Goal: Task Accomplishment & Management: Manage account settings

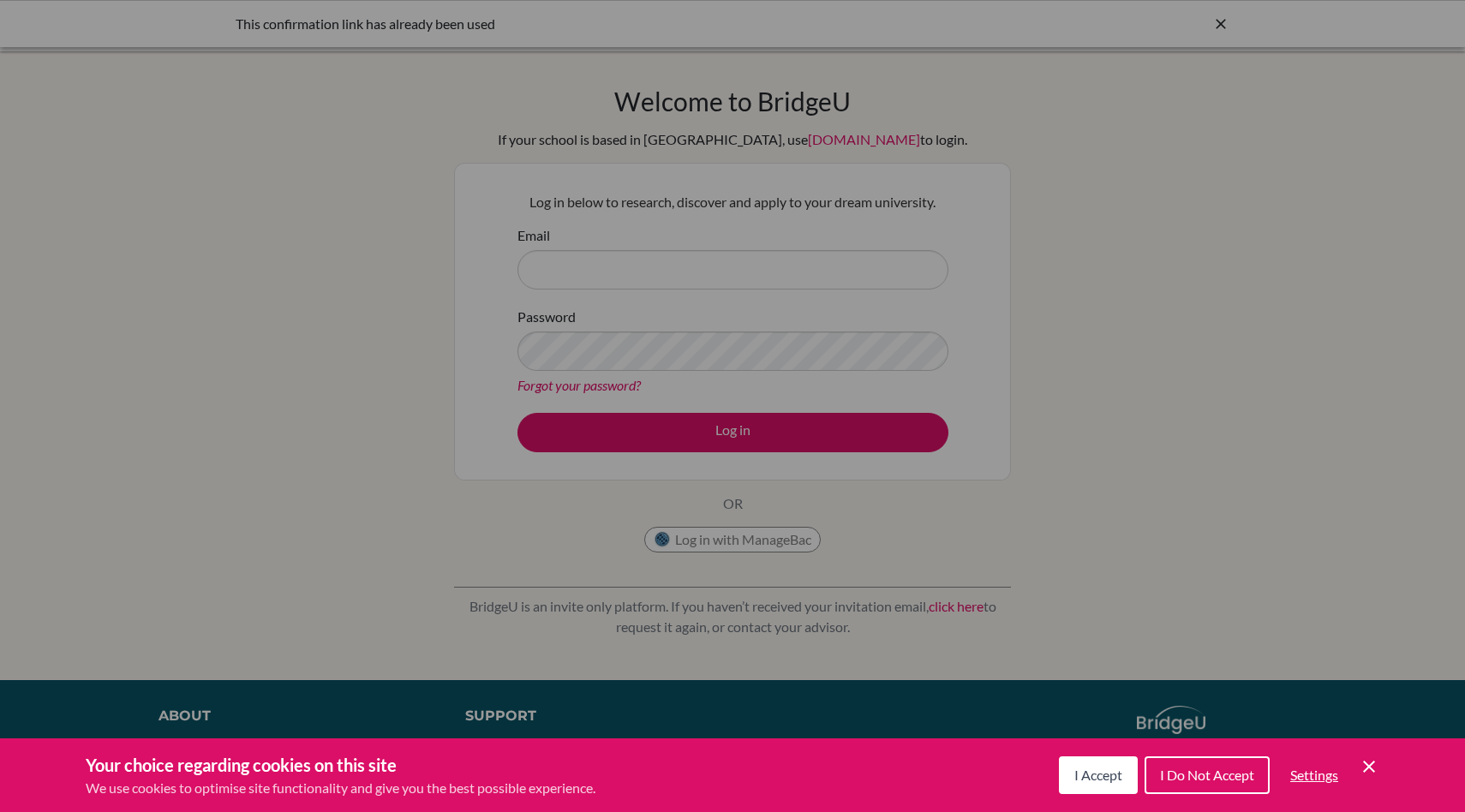
click at [1103, 778] on span "I Accept" at bounding box center [1098, 775] width 48 height 16
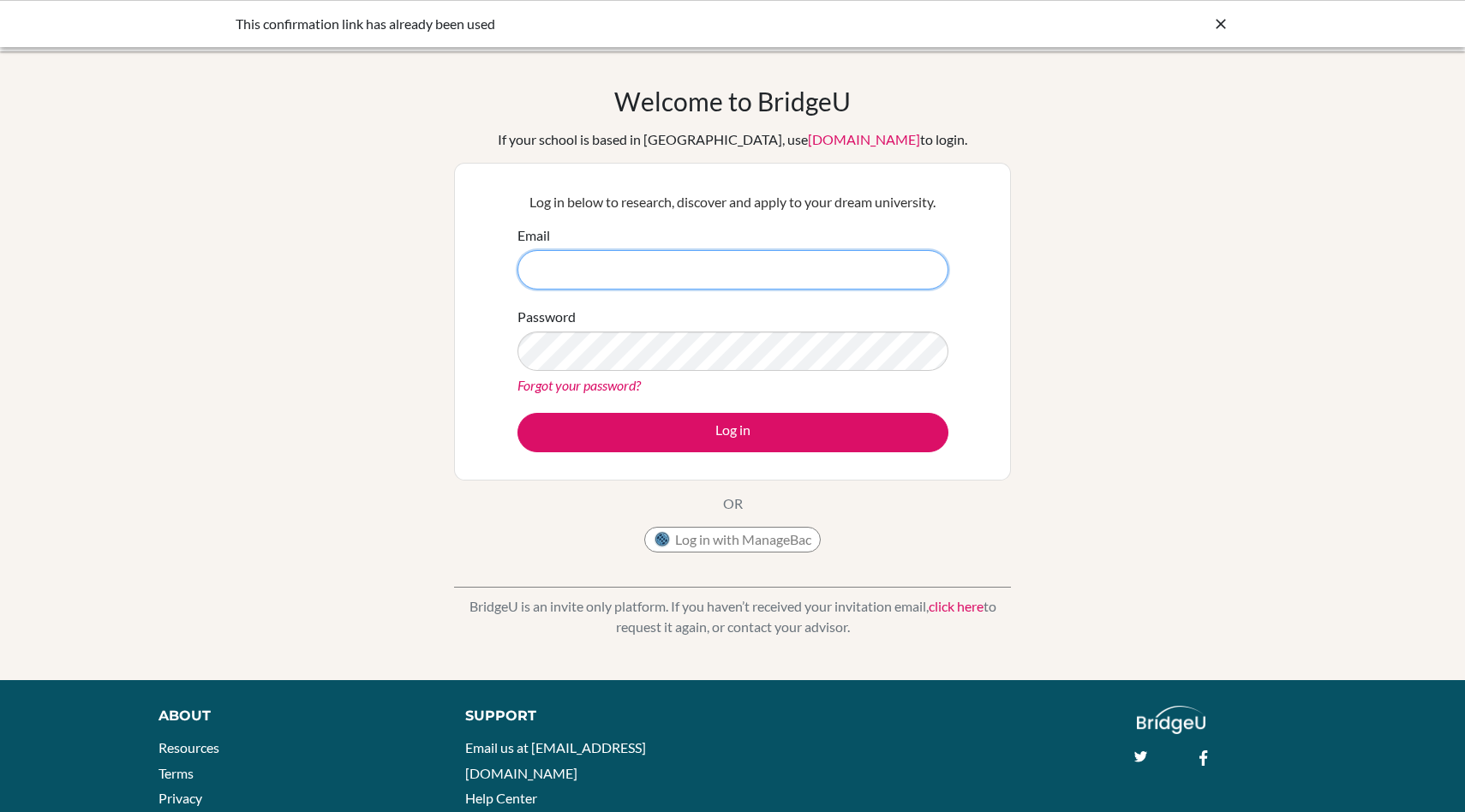
click at [572, 264] on input "Email" at bounding box center [732, 270] width 431 height 39
click at [832, 268] on input "Email" at bounding box center [732, 270] width 431 height 39
click at [763, 270] on input "s23-0113" at bounding box center [732, 270] width 431 height 39
click at [855, 270] on input "s23-0113@reedely" at bounding box center [732, 270] width 431 height 39
type input "s23-0113@reedelyschool.com"
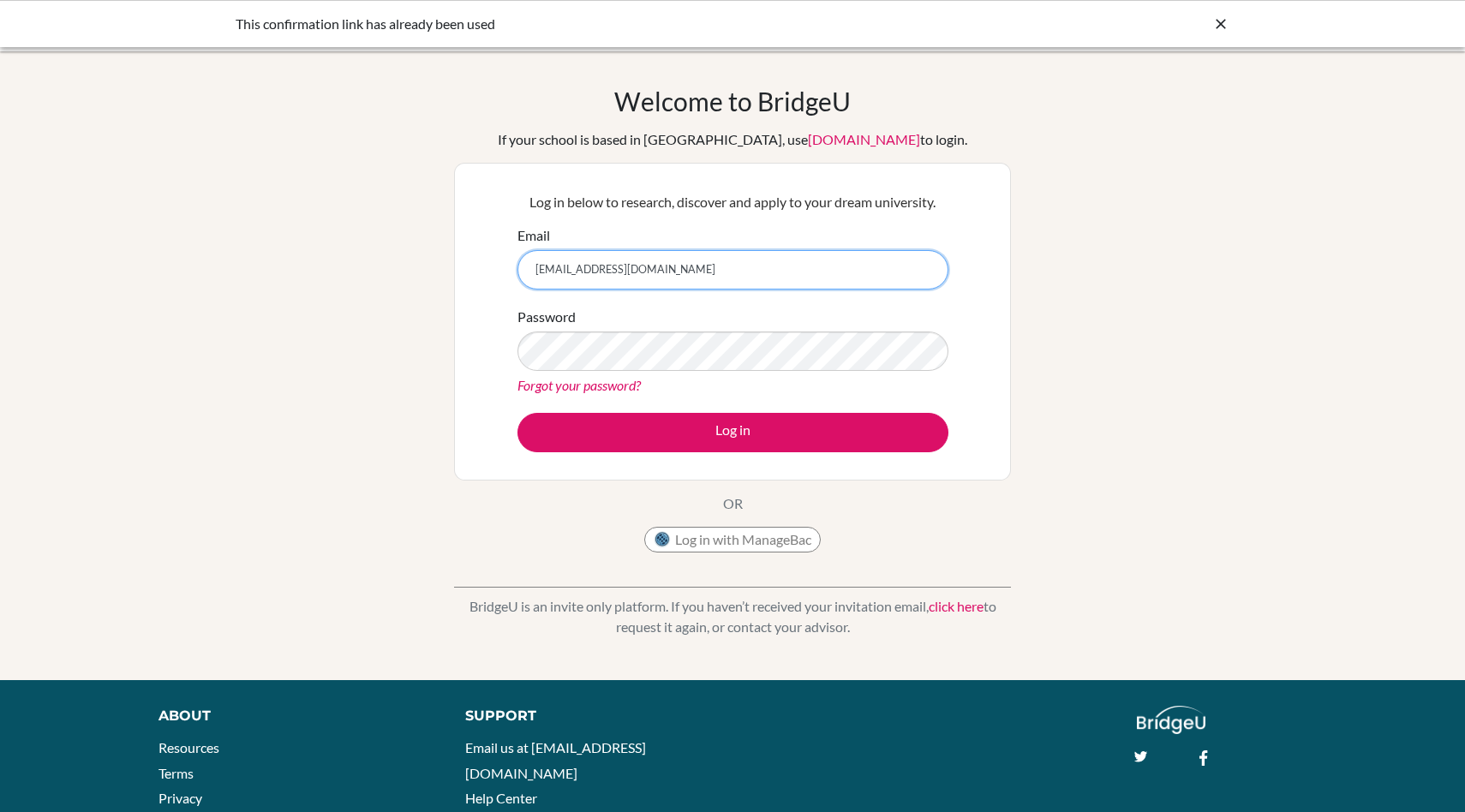
click at [517, 413] on button "Log in" at bounding box center [732, 433] width 431 height 39
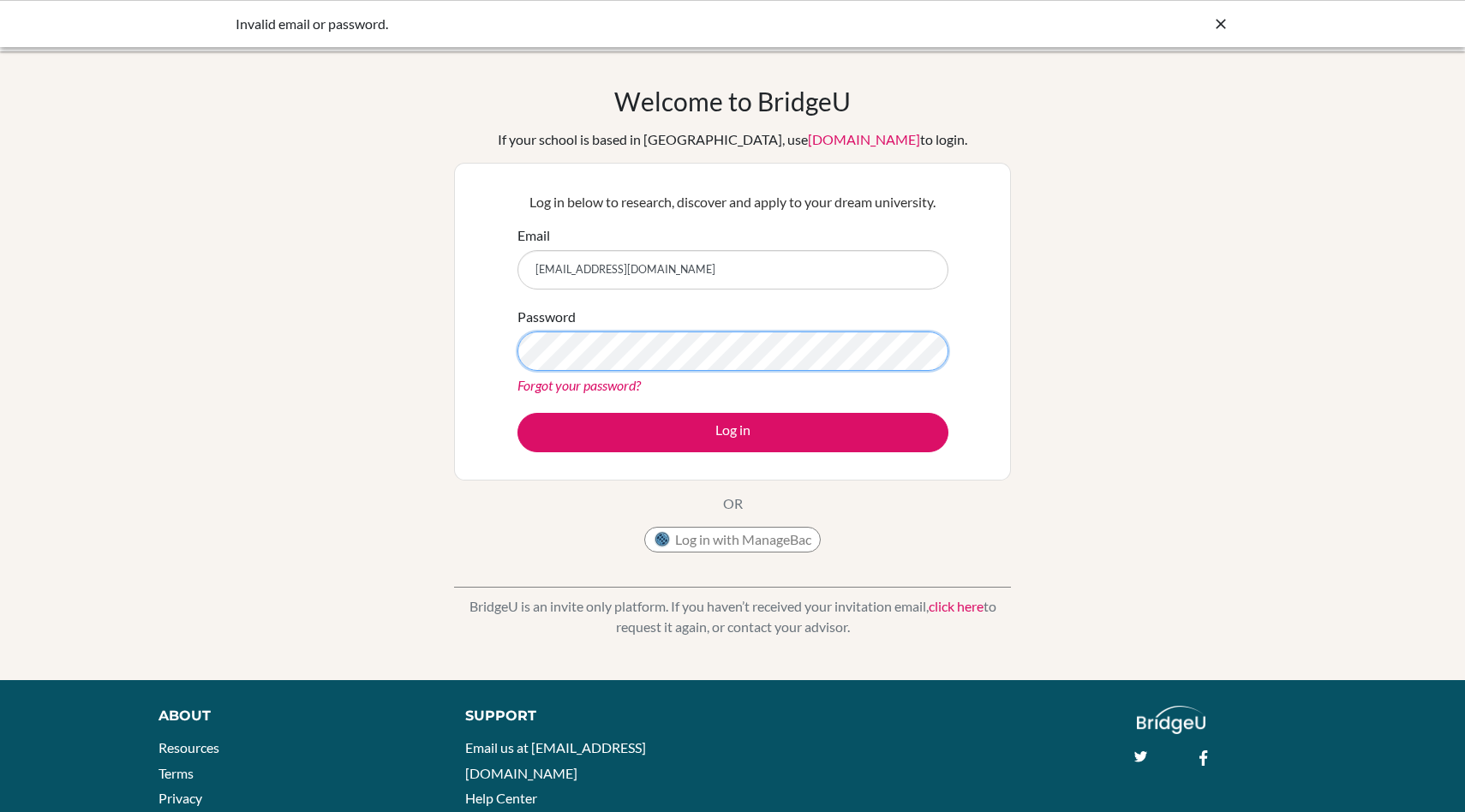
click at [517, 413] on button "Log in" at bounding box center [732, 433] width 431 height 39
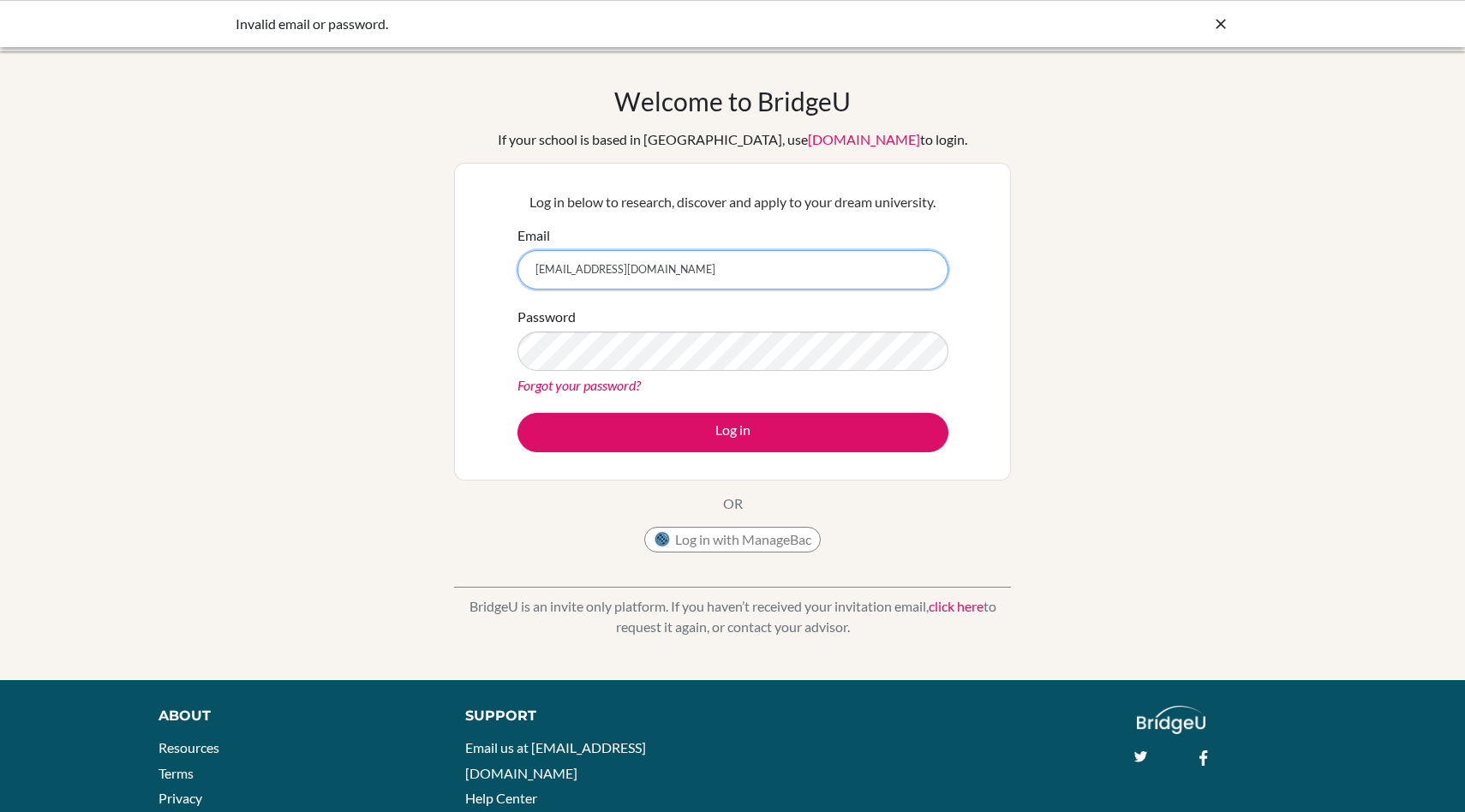
click at [780, 270] on input "[EMAIL_ADDRESS][DOMAIN_NAME]" at bounding box center [732, 270] width 431 height 39
click at [616, 272] on input "[EMAIL_ADDRESS][DOMAIN_NAME]" at bounding box center [732, 270] width 431 height 39
type input "s23-0113@reedleyschool.com"
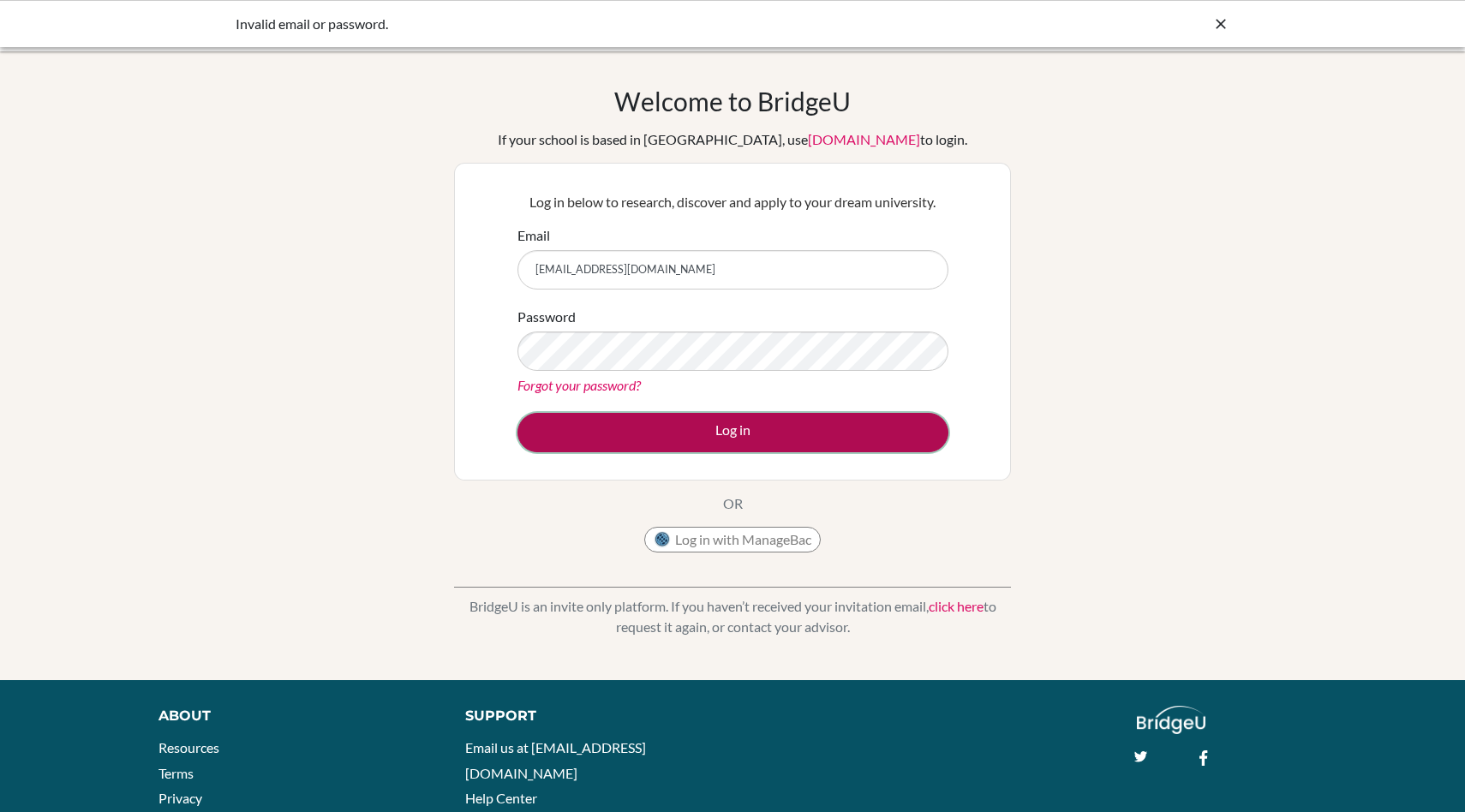
click at [769, 433] on button "Log in" at bounding box center [732, 433] width 431 height 39
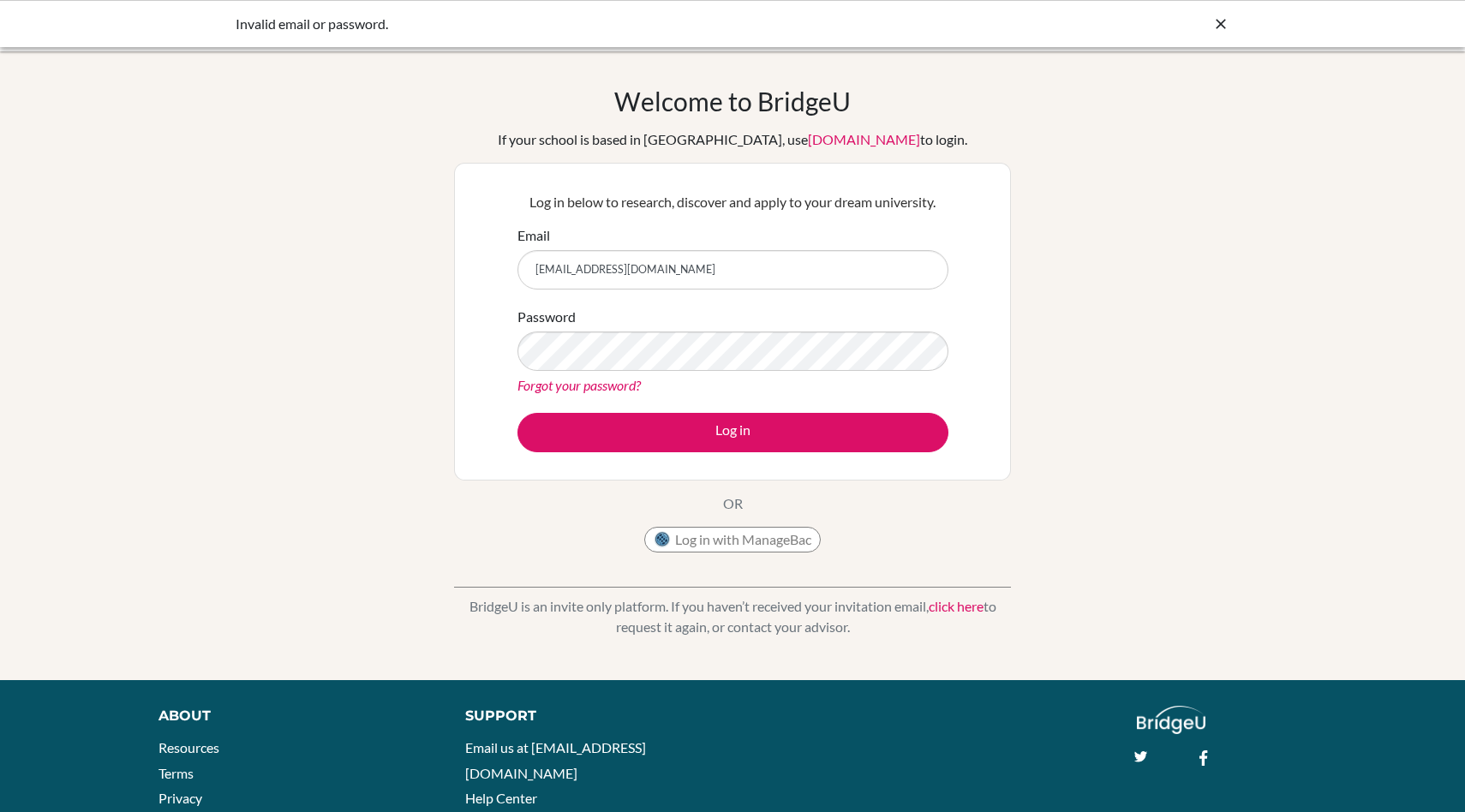
click at [600, 383] on link "Forgot your password?" at bounding box center [578, 385] width 123 height 16
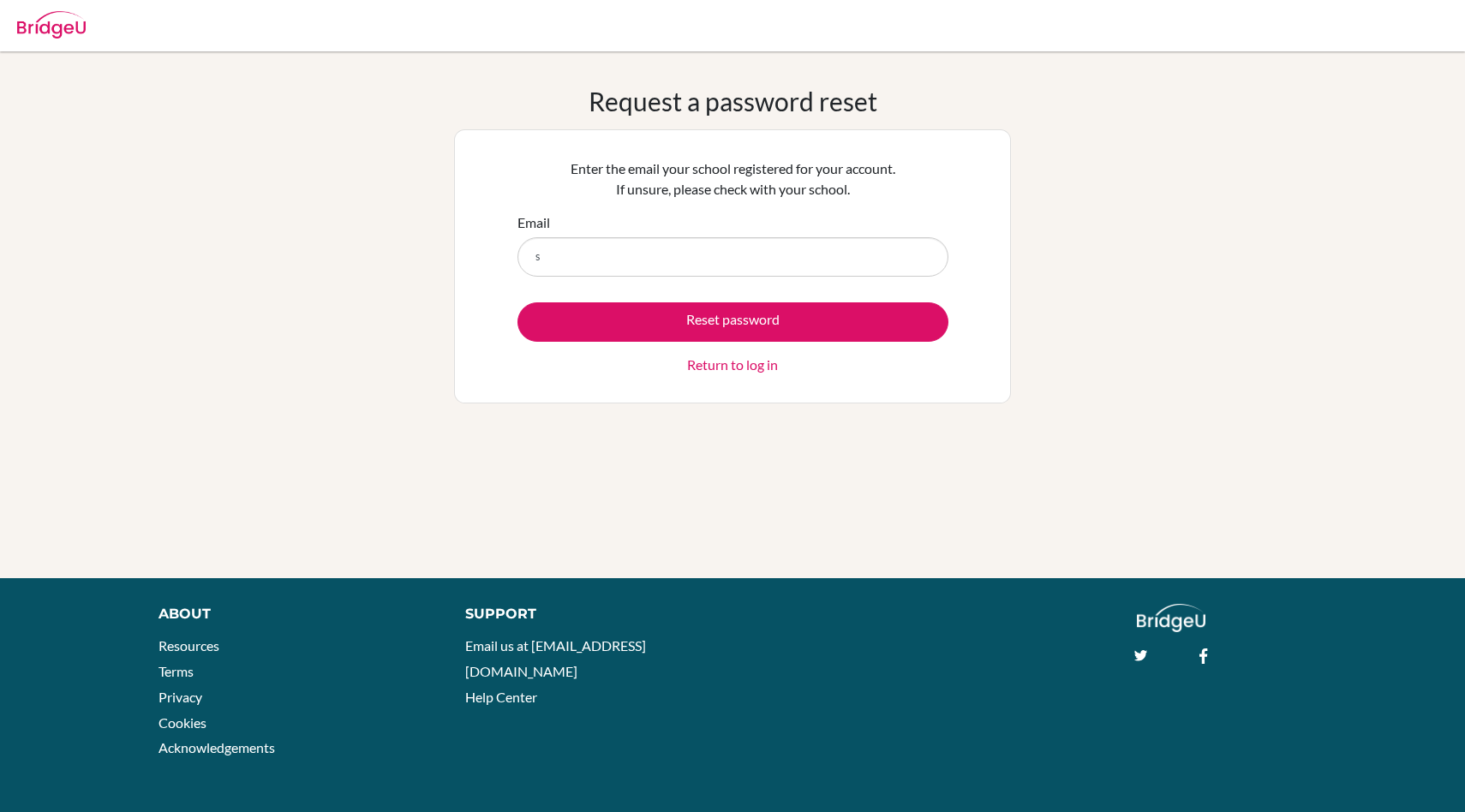
type input "[EMAIL_ADDRESS][DOMAIN_NAME]"
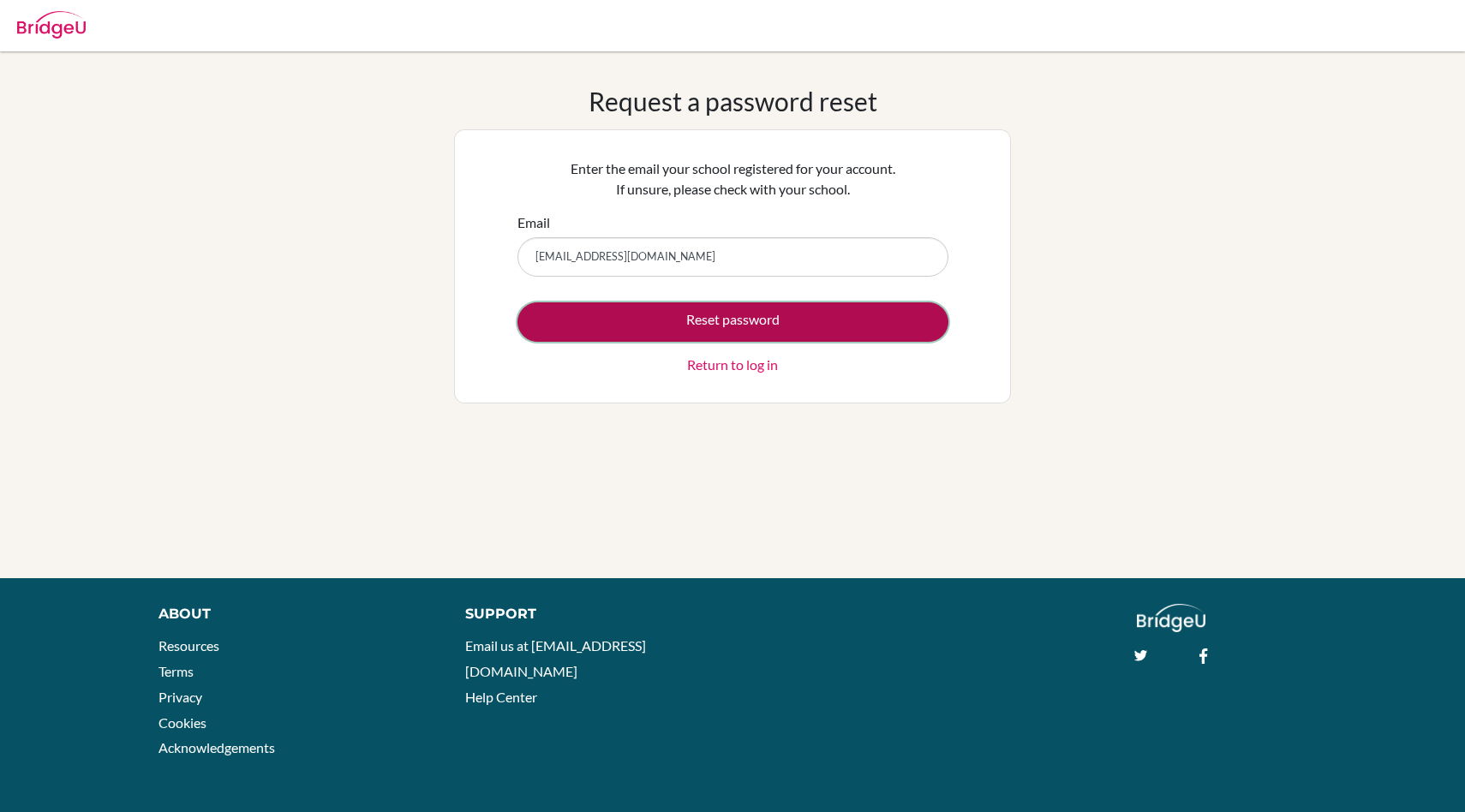
click at [764, 328] on button "Reset password" at bounding box center [732, 322] width 431 height 39
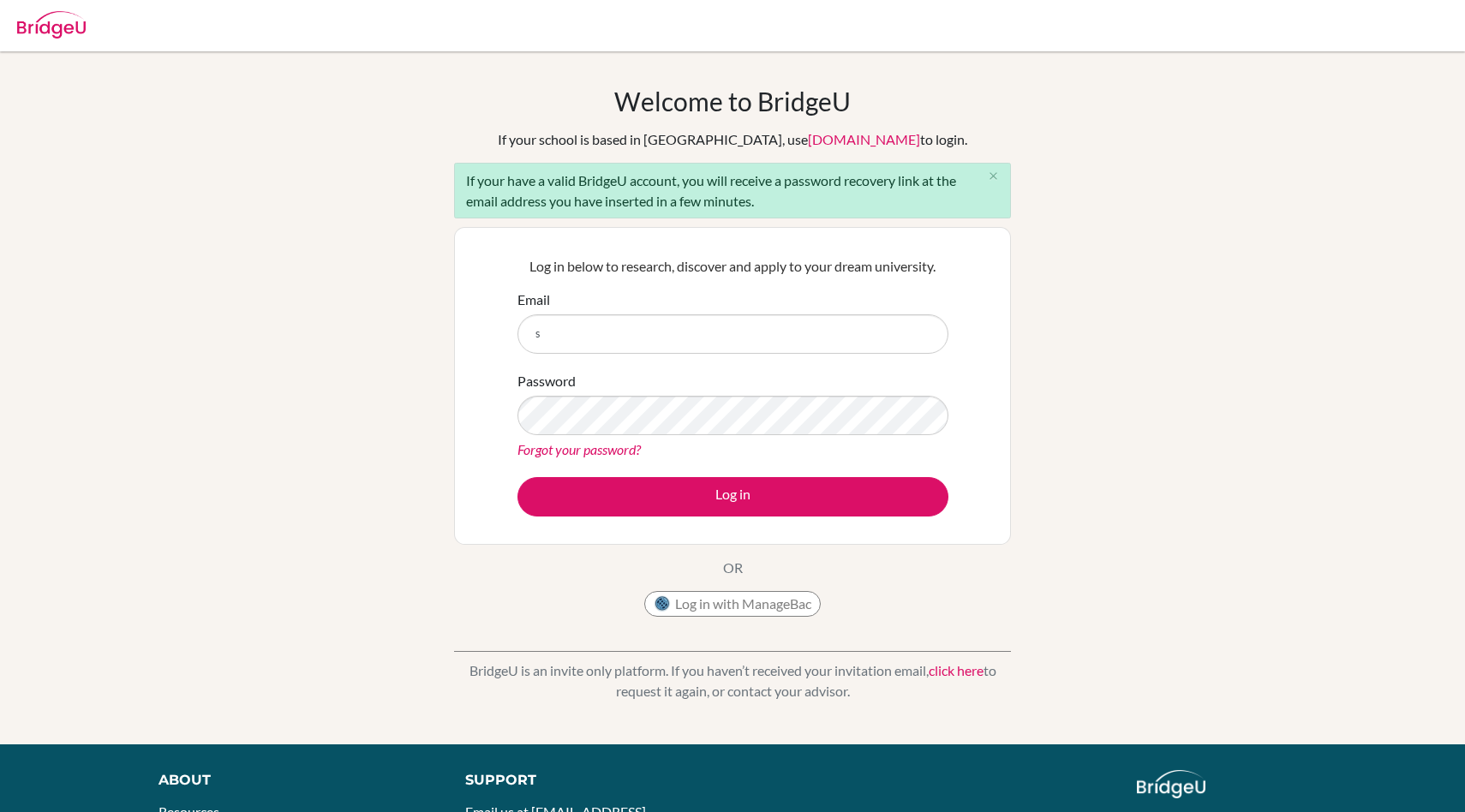
type input "[EMAIL_ADDRESS][DOMAIN_NAME]"
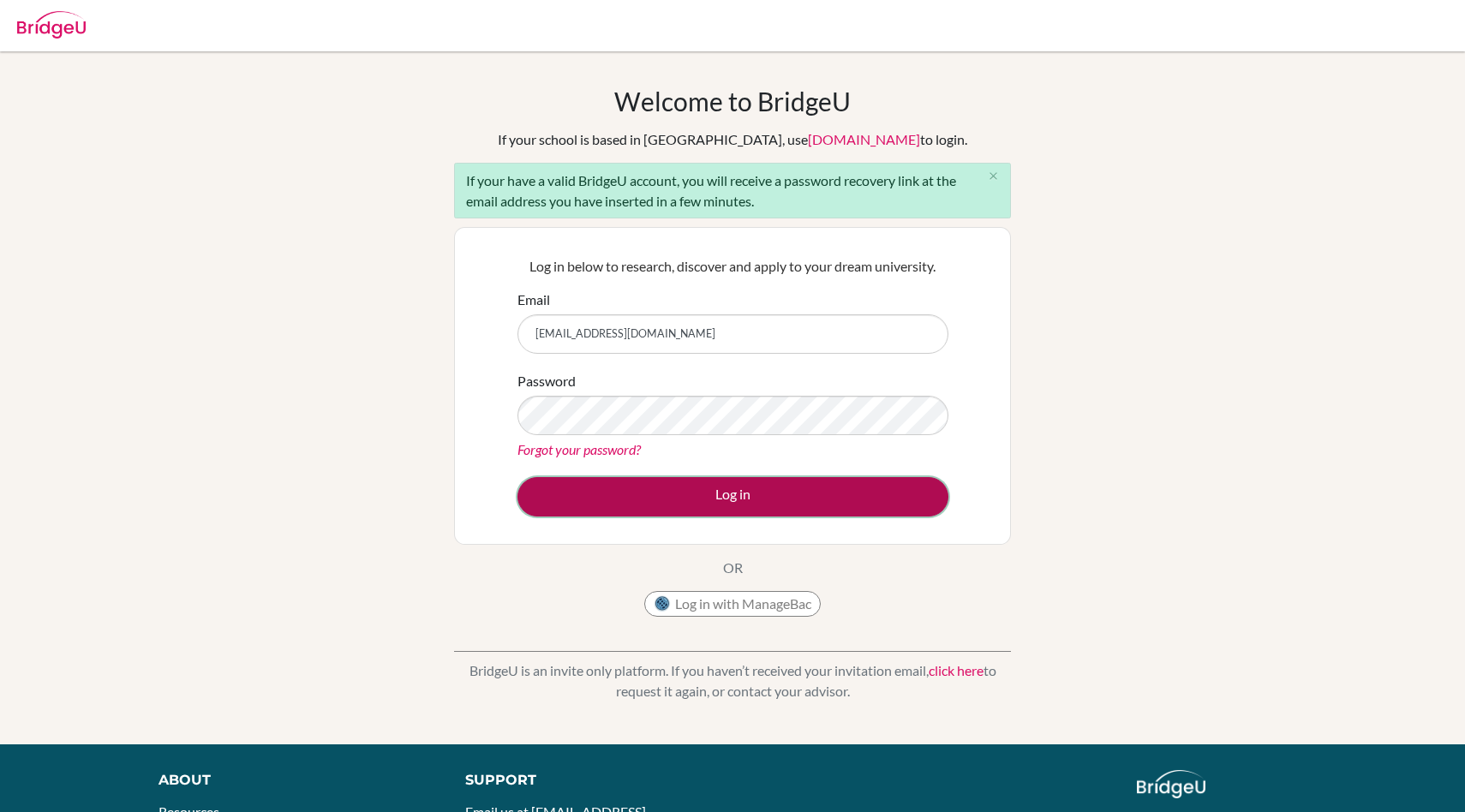
click at [762, 491] on button "Log in" at bounding box center [732, 497] width 431 height 39
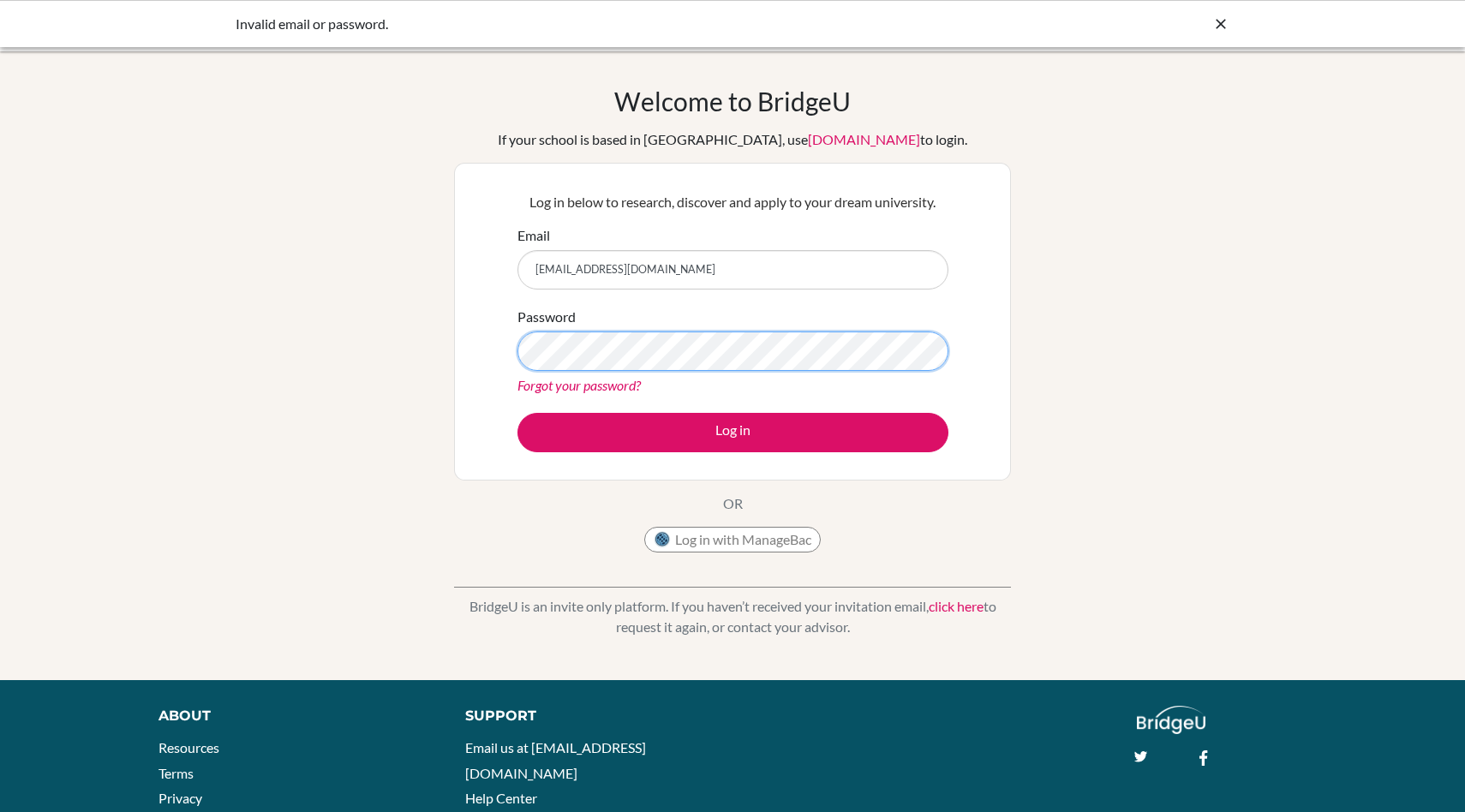
click at [517, 413] on button "Log in" at bounding box center [732, 433] width 431 height 39
